Goal: Task Accomplishment & Management: Manage account settings

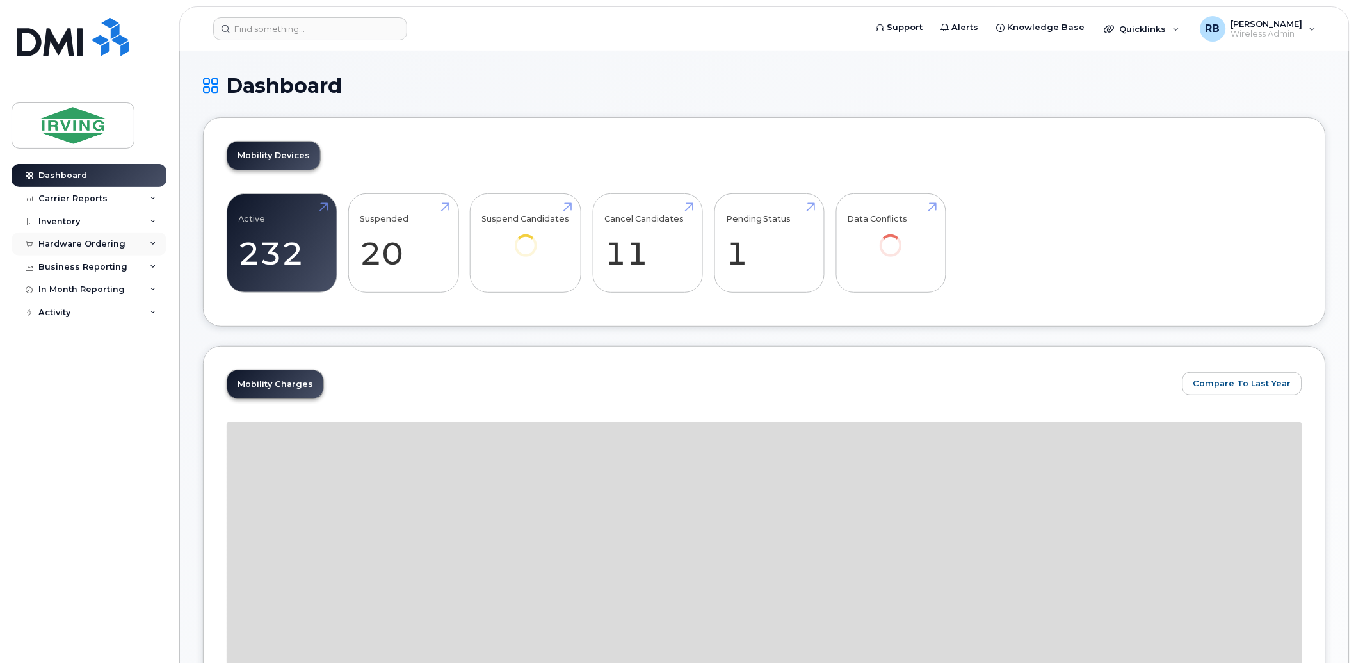
click at [60, 245] on div "Hardware Ordering" at bounding box center [81, 244] width 87 height 10
click at [58, 286] on div "Orders" at bounding box center [59, 292] width 31 height 12
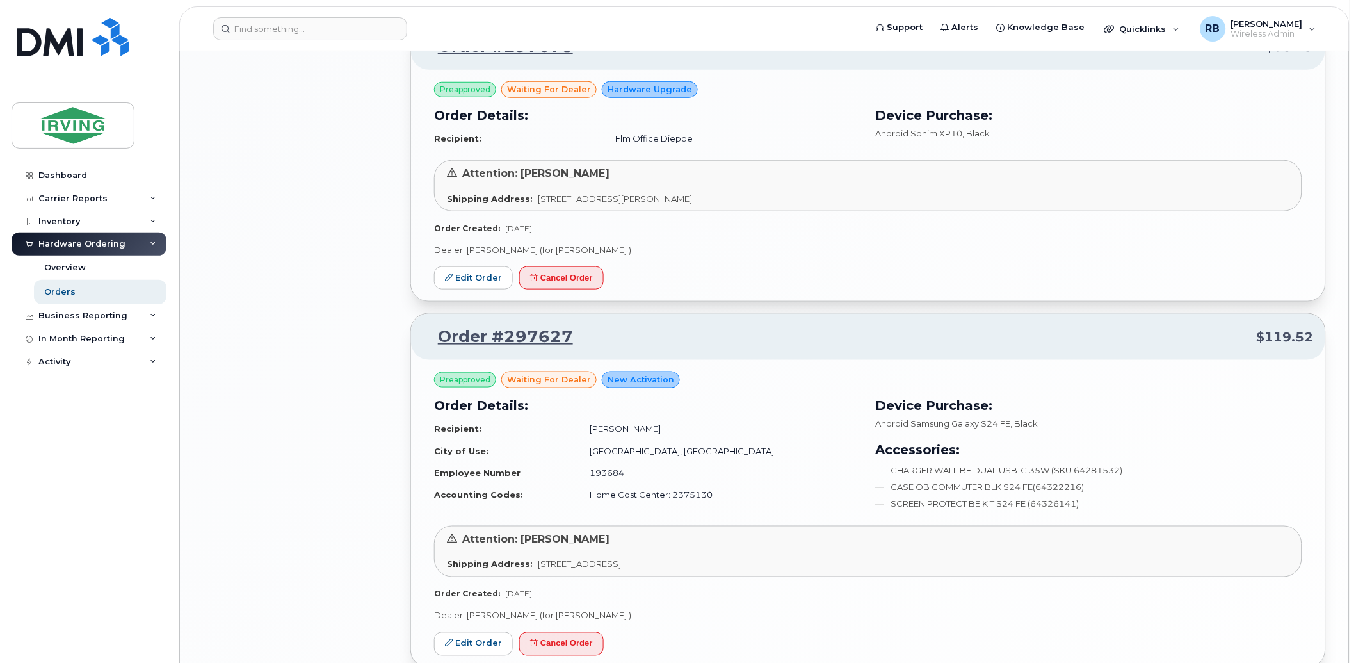
scroll to position [1898, 0]
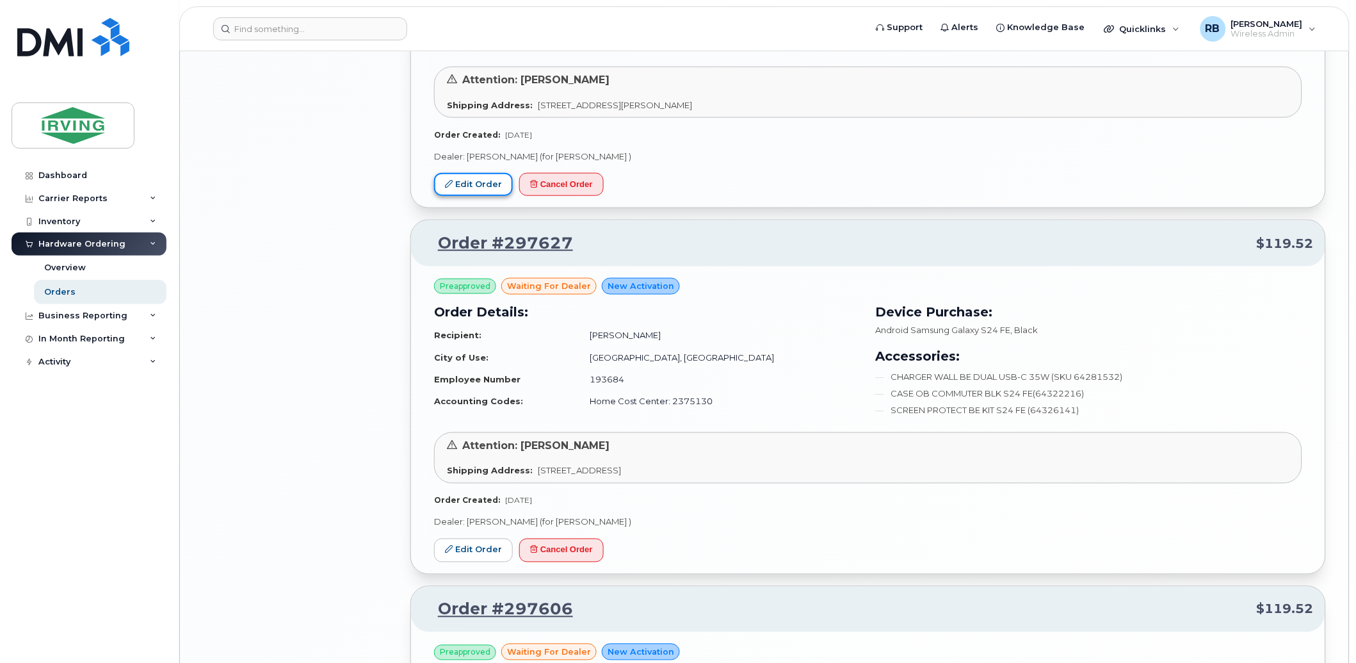
click at [472, 186] on link "Edit Order" at bounding box center [473, 185] width 79 height 24
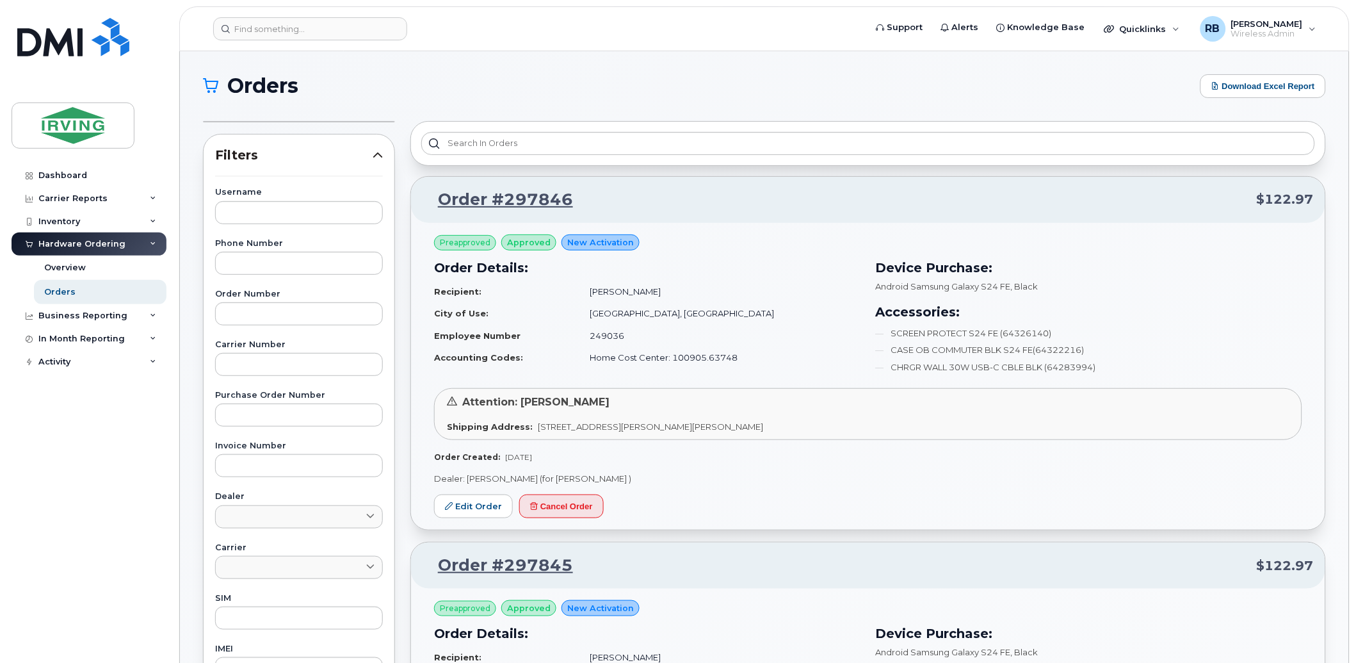
click at [42, 292] on link "Orders" at bounding box center [100, 292] width 133 height 24
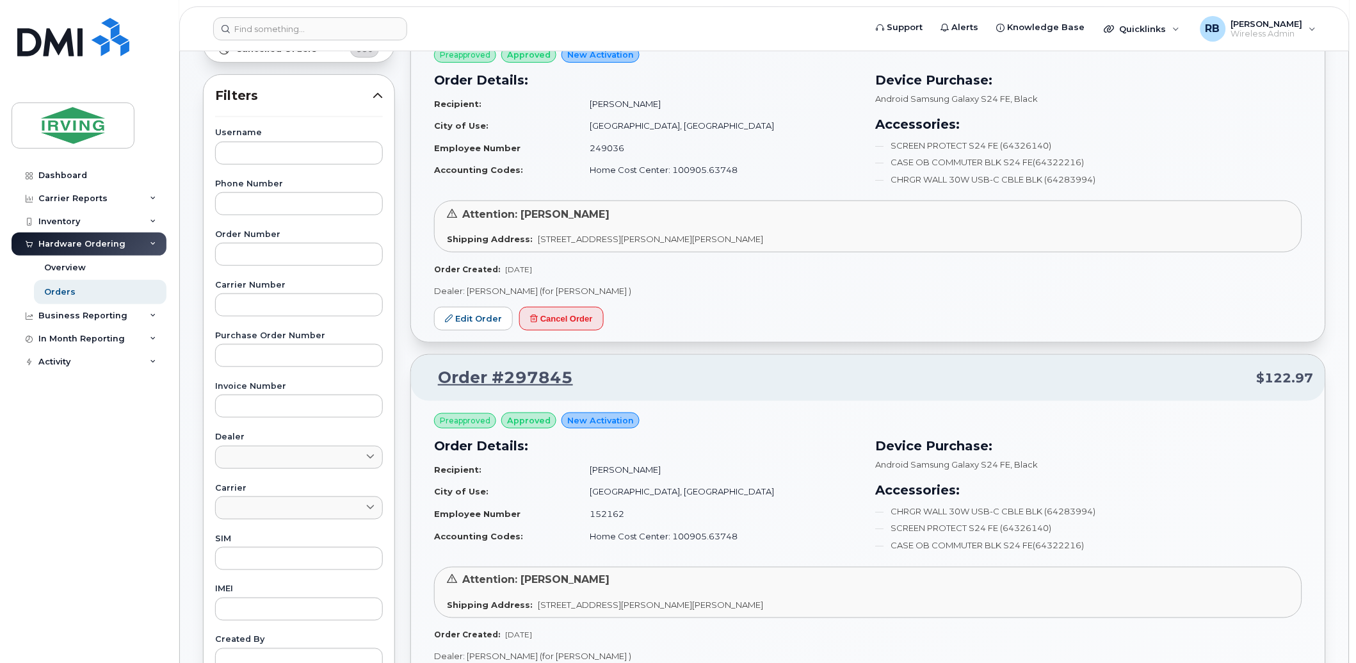
scroll to position [190, 0]
click at [471, 320] on link "Edit Order" at bounding box center [473, 317] width 79 height 24
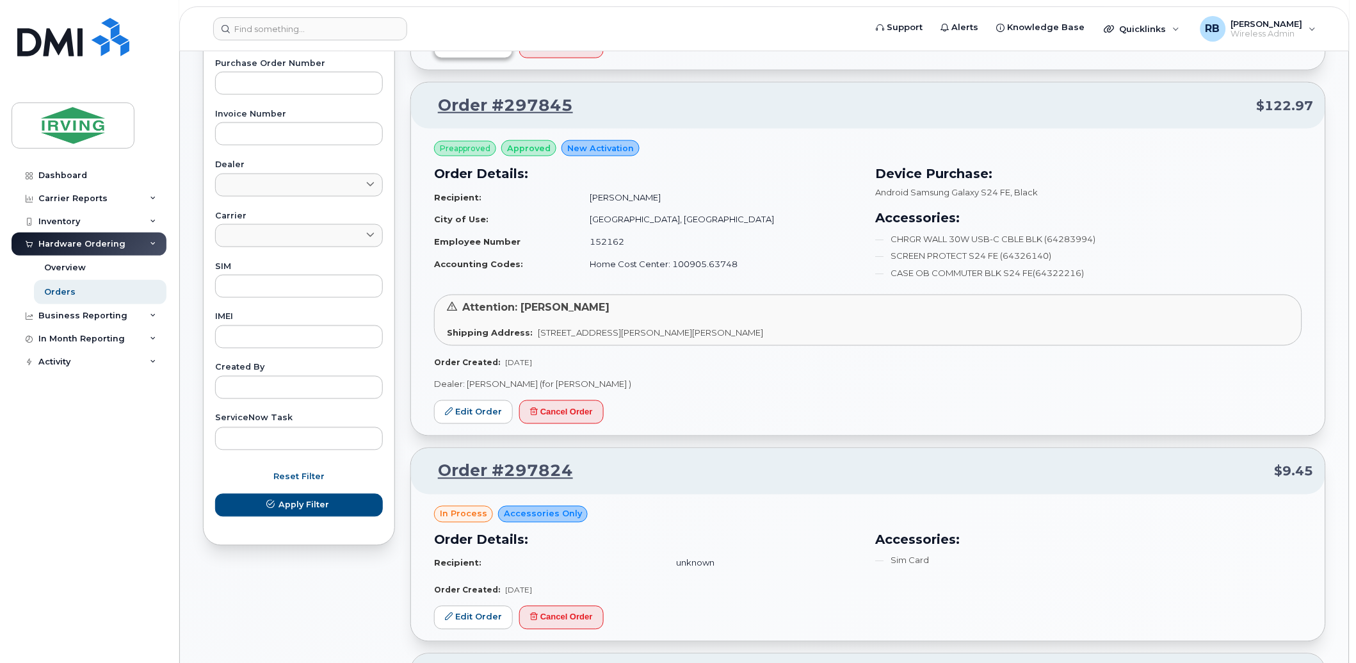
scroll to position [475, 0]
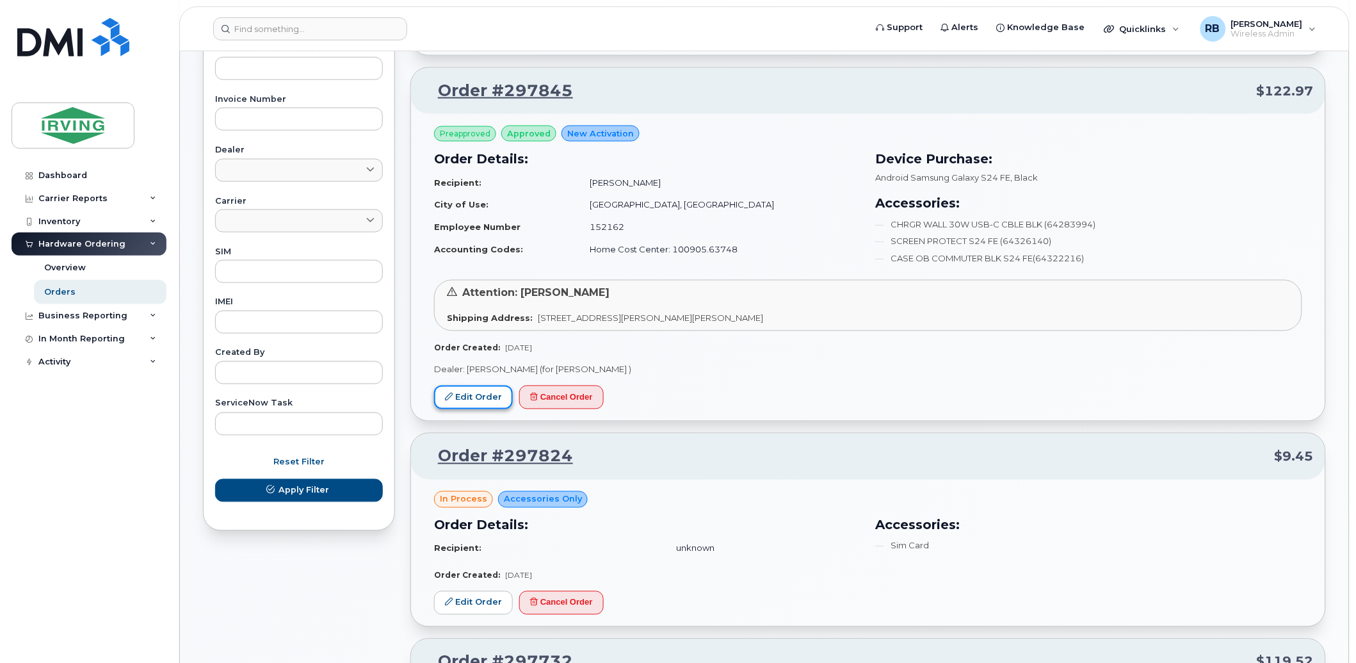
click at [459, 407] on link "Edit Order" at bounding box center [473, 398] width 79 height 24
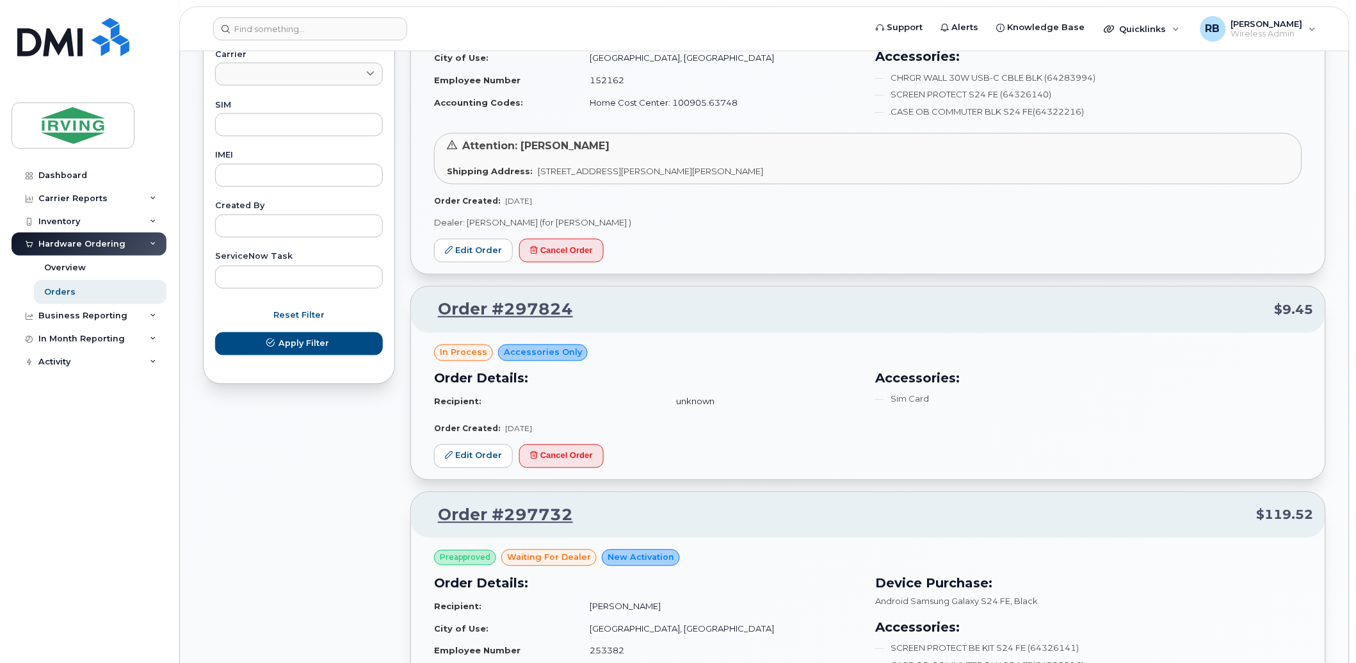
scroll to position [663, 0]
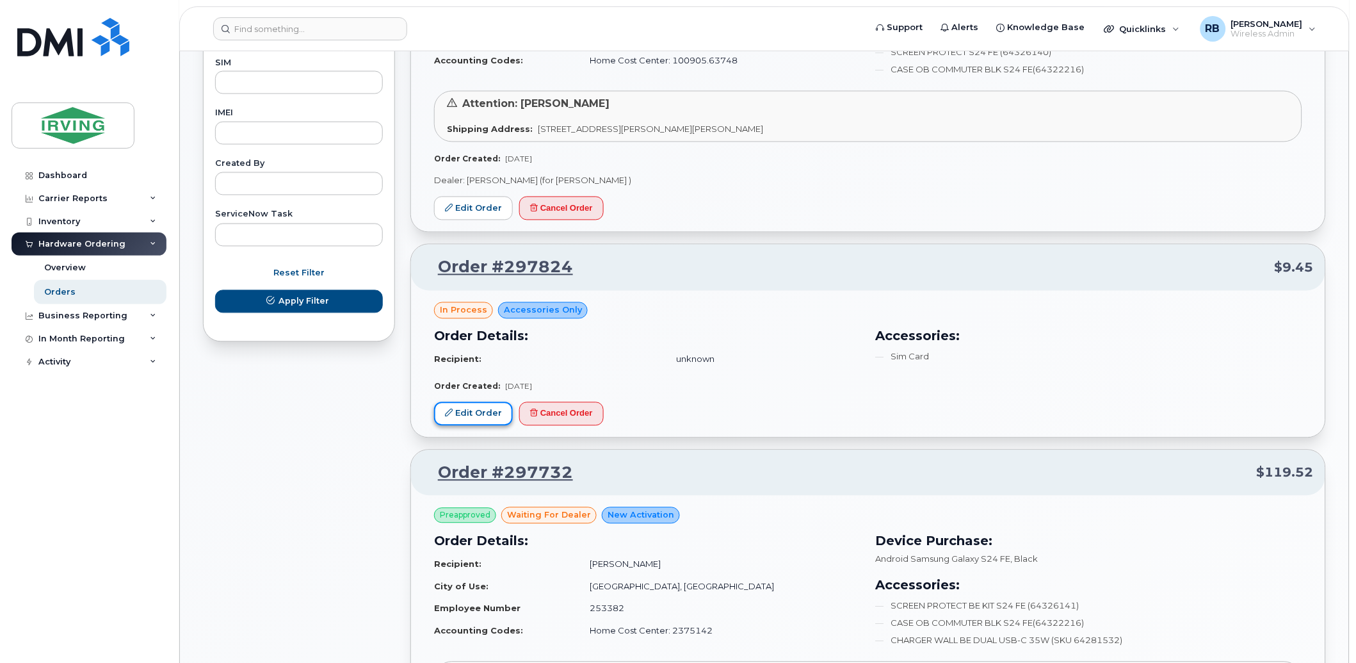
click at [452, 417] on icon at bounding box center [449, 413] width 8 height 8
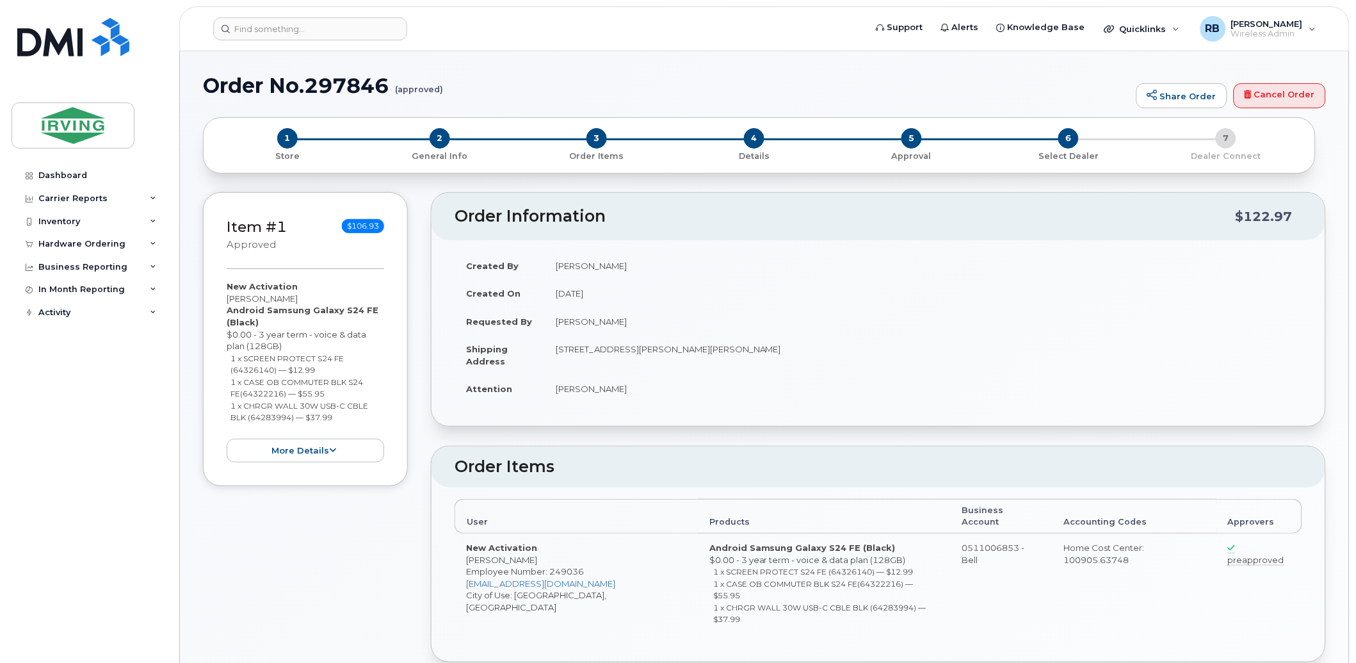
radio input "true"
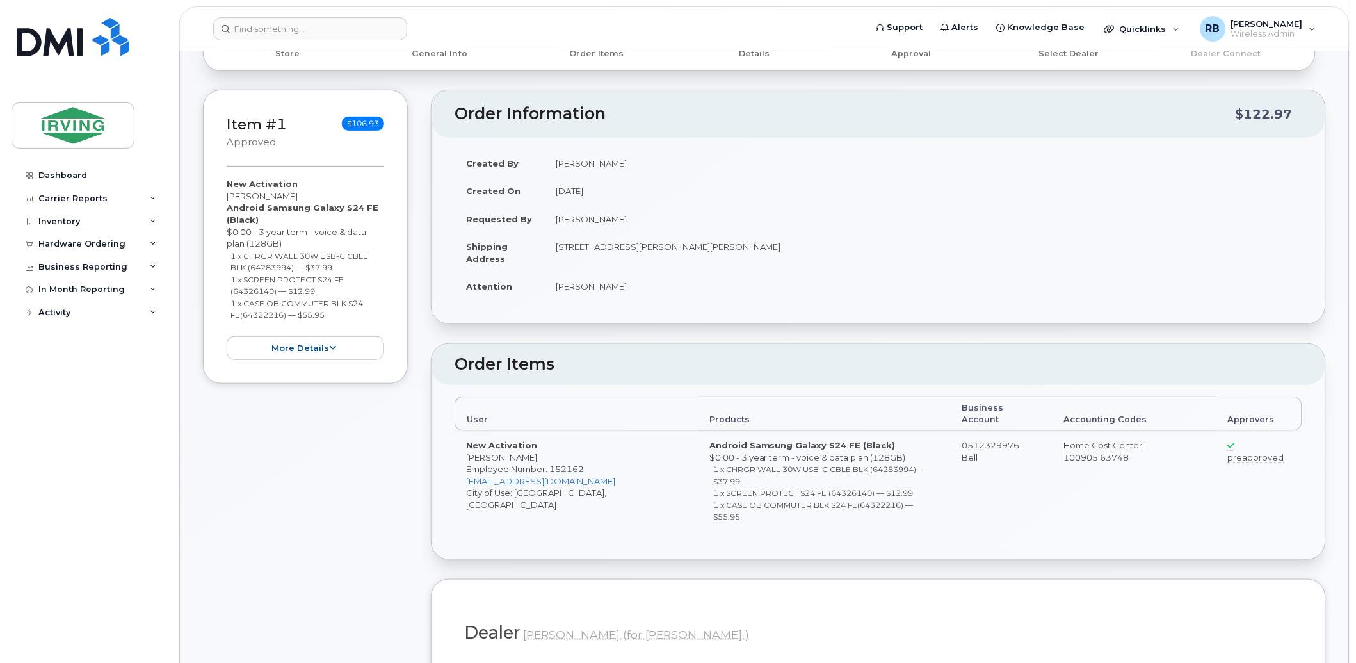
scroll to position [94, 0]
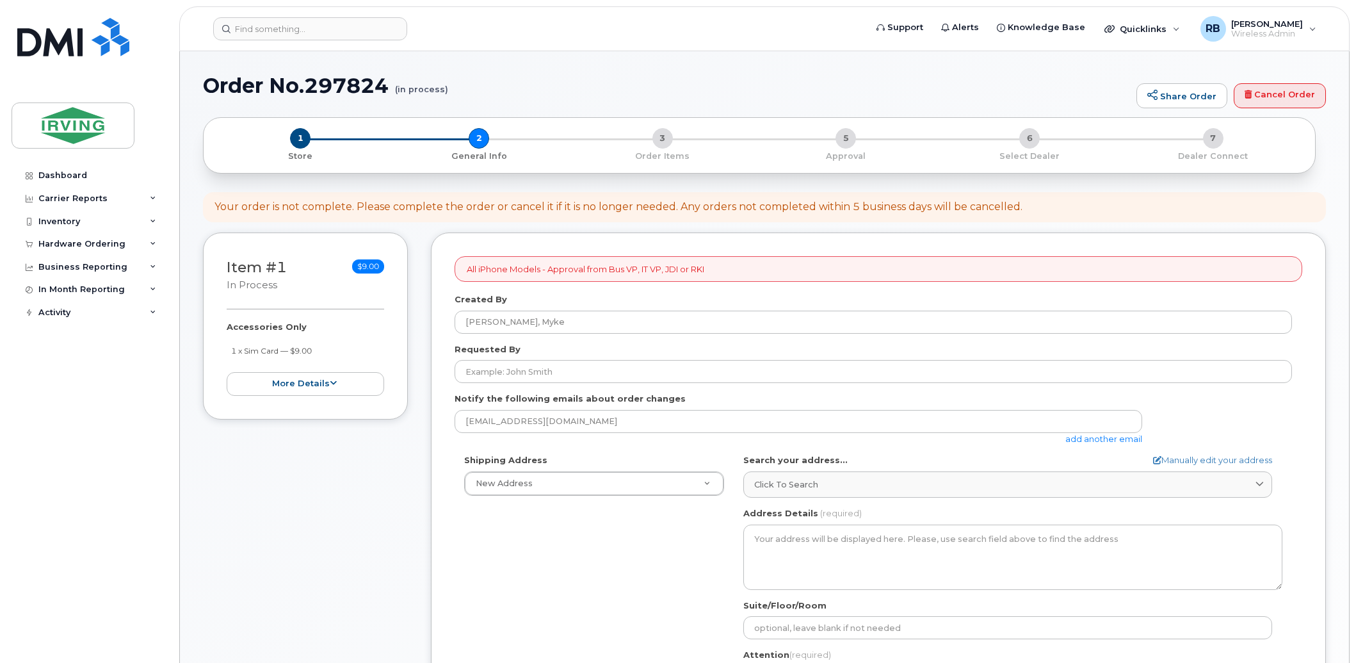
select select
